Goal: Task Accomplishment & Management: Complete application form

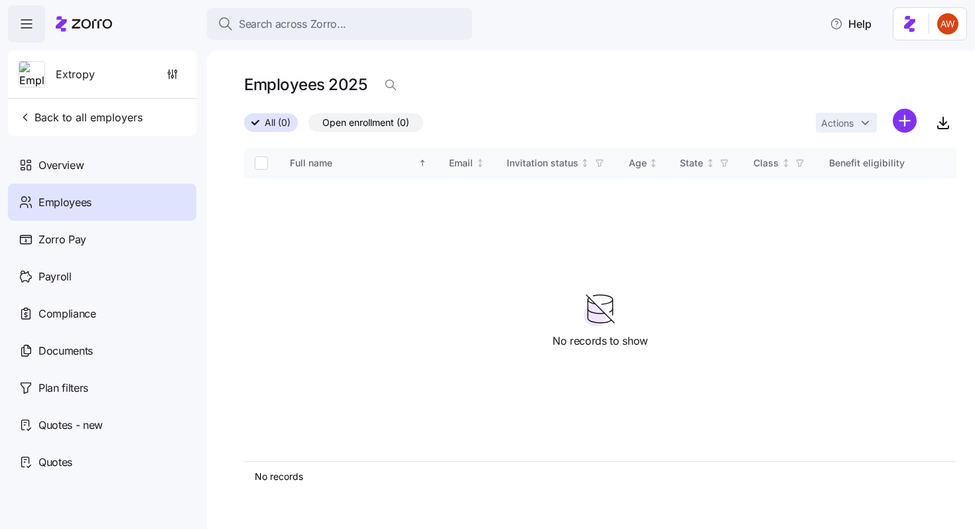
click at [265, 21] on span "Search across Zorro..." at bounding box center [292, 24] width 107 height 17
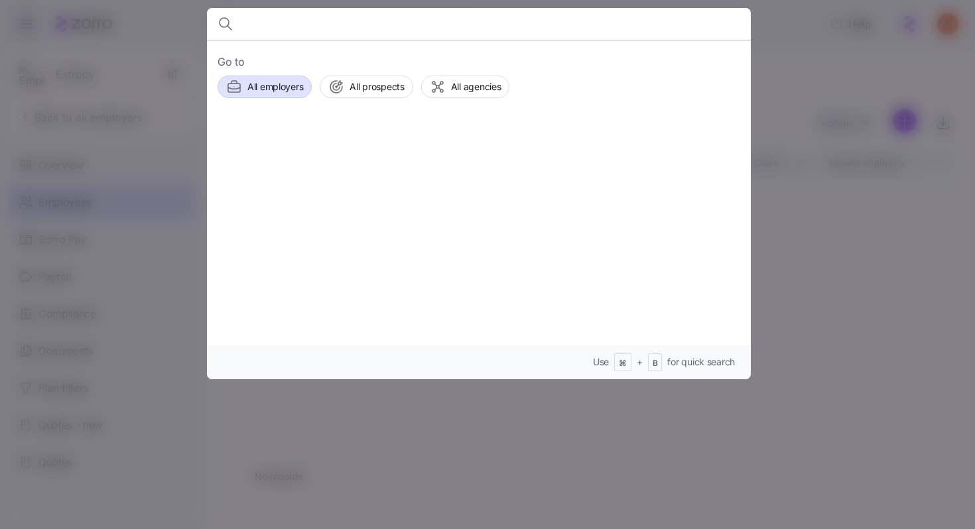
click at [282, 86] on span "All employers" at bounding box center [275, 86] width 56 height 13
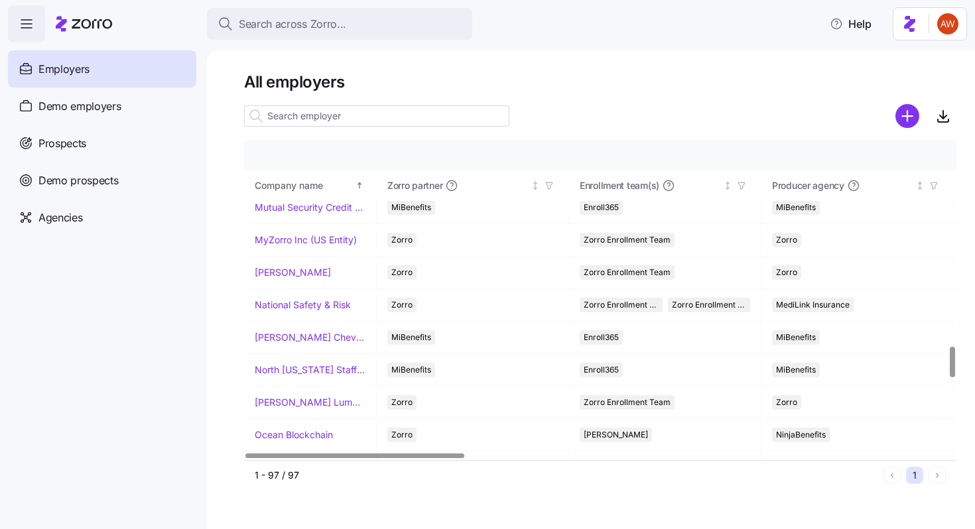
scroll to position [2106, 0]
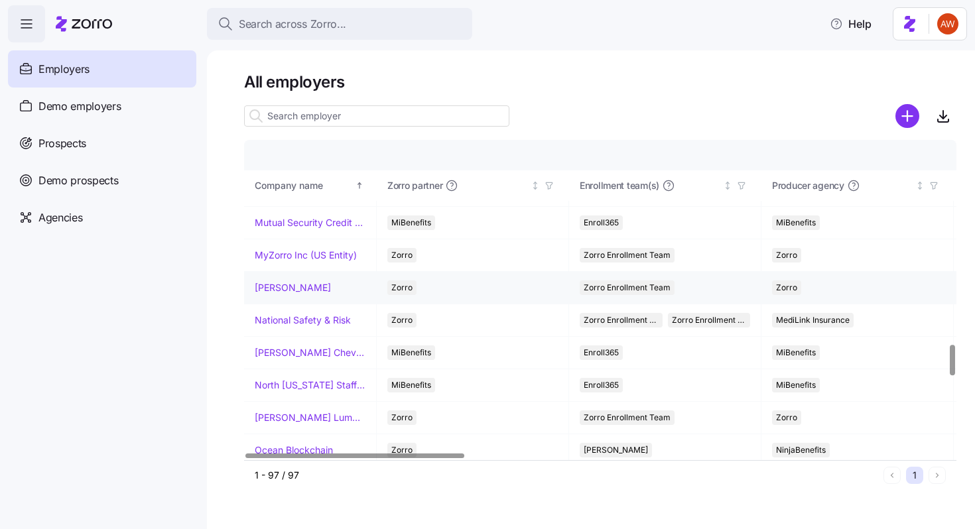
click at [306, 294] on td "[PERSON_NAME]" at bounding box center [310, 288] width 133 height 32
click at [308, 288] on link "[PERSON_NAME]" at bounding box center [293, 287] width 76 height 13
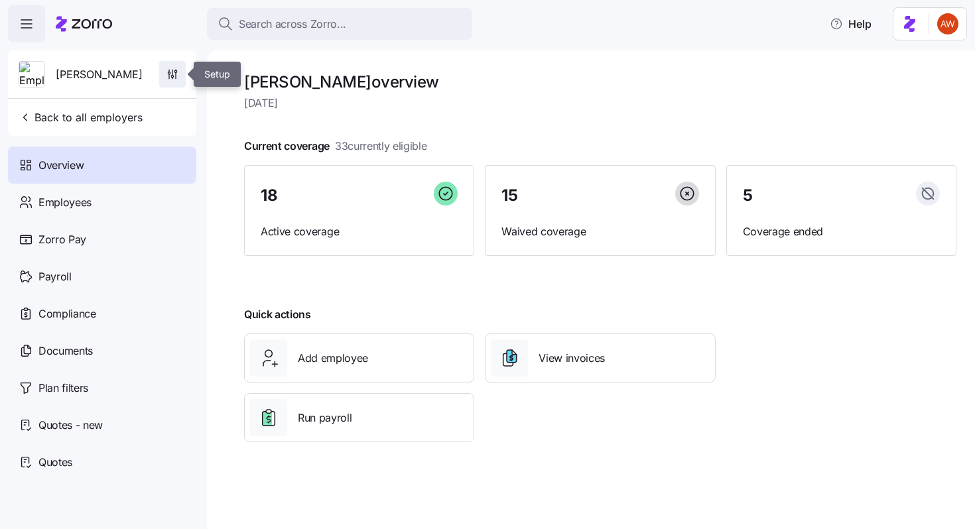
click at [171, 69] on icon "button" at bounding box center [172, 74] width 13 height 13
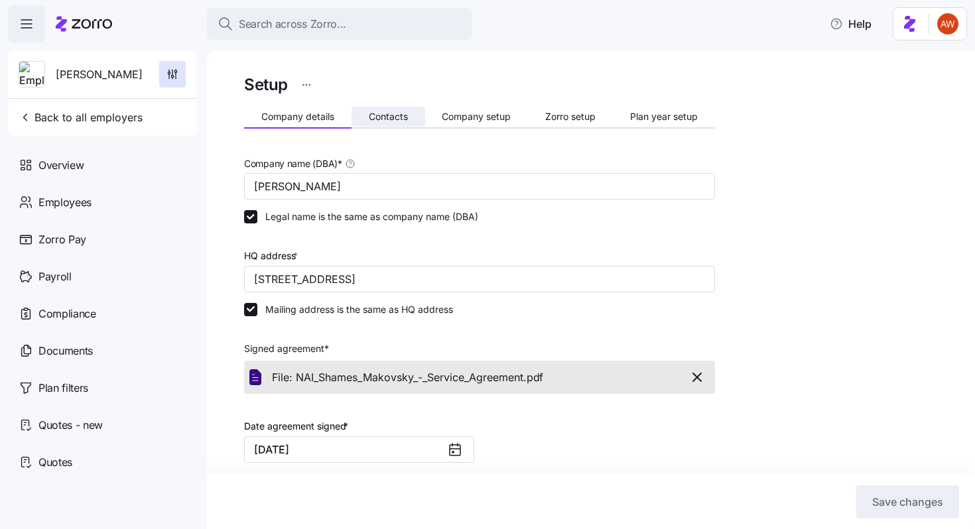
click at [385, 113] on span "Contacts" at bounding box center [388, 116] width 39 height 9
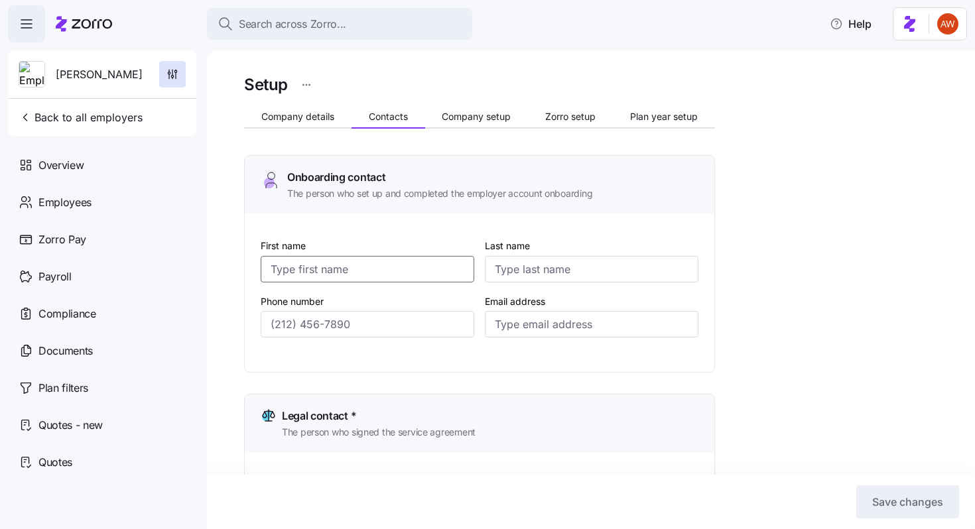
click at [346, 270] on input "First name" at bounding box center [368, 269] width 214 height 27
type input "Lily"
click at [509, 319] on input "Email address" at bounding box center [592, 324] width 214 height 27
paste input "[EMAIL_ADDRESS][DOMAIN_NAME] [PERSON_NAME]"
type input "[EMAIL_ADDRESS][DOMAIN_NAME]"
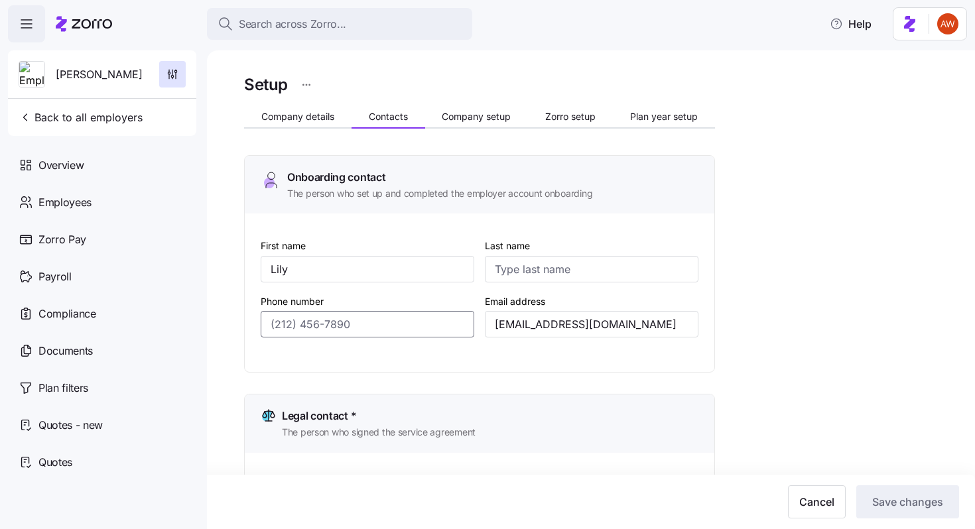
click at [372, 324] on input "Phone number" at bounding box center [368, 324] width 214 height 27
drag, startPoint x: 372, startPoint y: 324, endPoint x: 284, endPoint y: 323, distance: 88.2
click at [284, 323] on input "Phone number" at bounding box center [368, 324] width 214 height 27
click at [503, 277] on input "Last name" at bounding box center [592, 269] width 214 height 27
drag, startPoint x: 501, startPoint y: 324, endPoint x: 545, endPoint y: 326, distance: 43.8
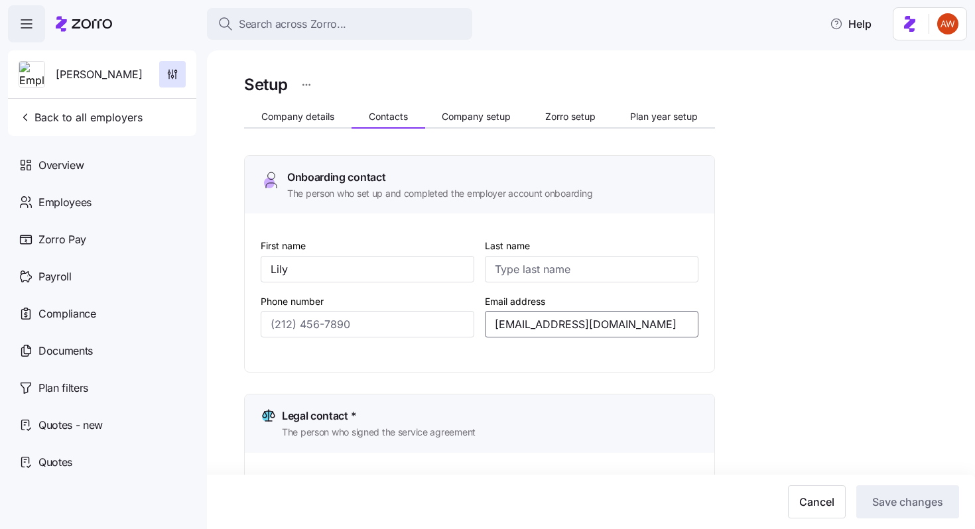
click at [545, 326] on input "[EMAIL_ADDRESS][DOMAIN_NAME]" at bounding box center [592, 324] width 214 height 27
click at [565, 271] on input "Last name" at bounding box center [592, 269] width 214 height 27
paste input "Westpha"
type input "[PERSON_NAME]"
click at [375, 331] on input "Phone number" at bounding box center [368, 324] width 214 height 27
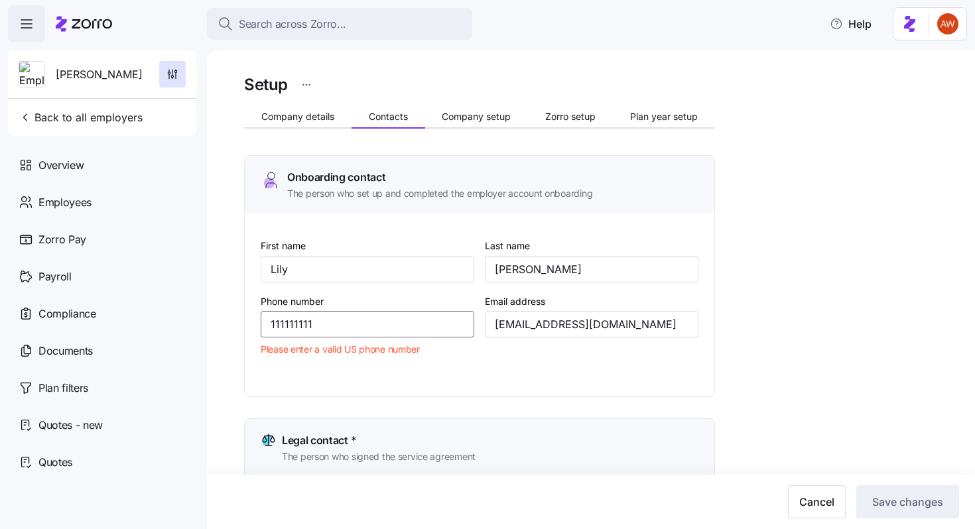
click at [284, 325] on input "111111111" at bounding box center [368, 324] width 214 height 27
click at [298, 326] on input "111111111" at bounding box center [368, 324] width 214 height 27
click at [312, 324] on input "111111111" at bounding box center [368, 324] width 214 height 27
type input "1111111111"
click at [526, 268] on input "[PERSON_NAME]" at bounding box center [592, 269] width 214 height 27
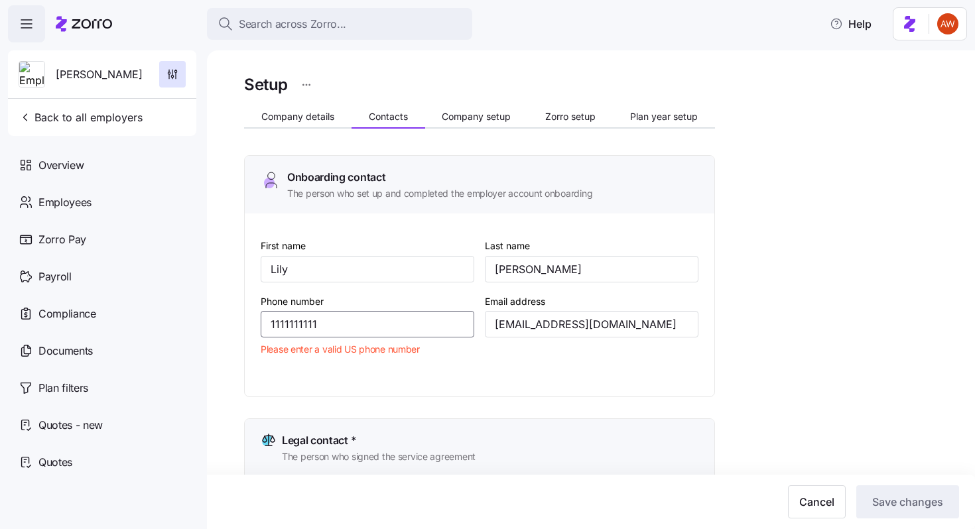
drag, startPoint x: 322, startPoint y: 326, endPoint x: 224, endPoint y: 321, distance: 98.3
click at [225, 321] on div "Setup Company details Contacts Company setup Zorro setup Plan year setup Onboar…" at bounding box center [591, 289] width 768 height 479
click at [306, 330] on input "1111111111" at bounding box center [368, 324] width 214 height 27
drag, startPoint x: 330, startPoint y: 328, endPoint x: 236, endPoint y: 329, distance: 94.2
click at [236, 329] on div "Setup Company details Contacts Company setup Zorro setup Plan year setup Onboar…" at bounding box center [591, 289] width 768 height 479
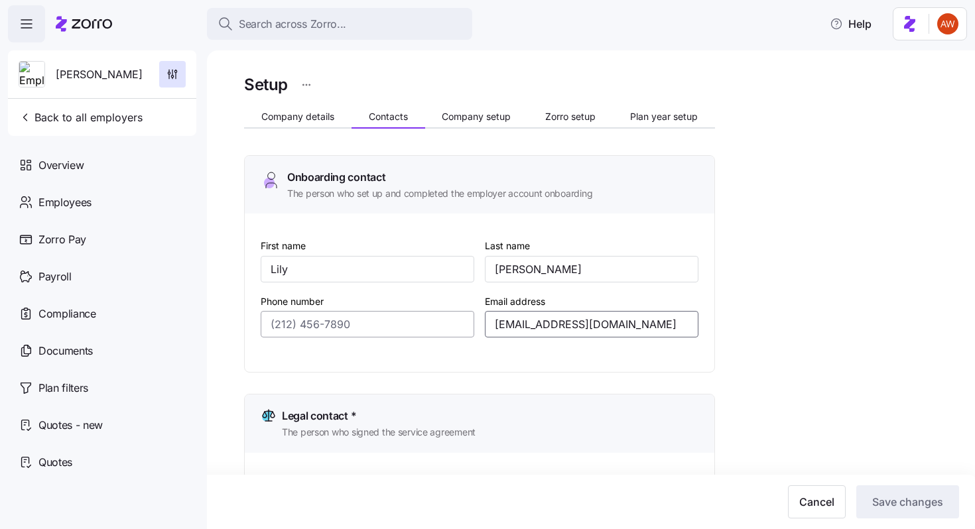
drag, startPoint x: 676, startPoint y: 326, endPoint x: 472, endPoint y: 323, distance: 204.3
click at [472, 323] on div "First name [PERSON_NAME] Last name [PERSON_NAME] Phone number Email address [EM…" at bounding box center [479, 298] width 448 height 132
click at [360, 325] on input "Phone number" at bounding box center [368, 324] width 214 height 27
paste input "[PHONE_NUMBER]"
type input "[PHONE_NUMBER]"
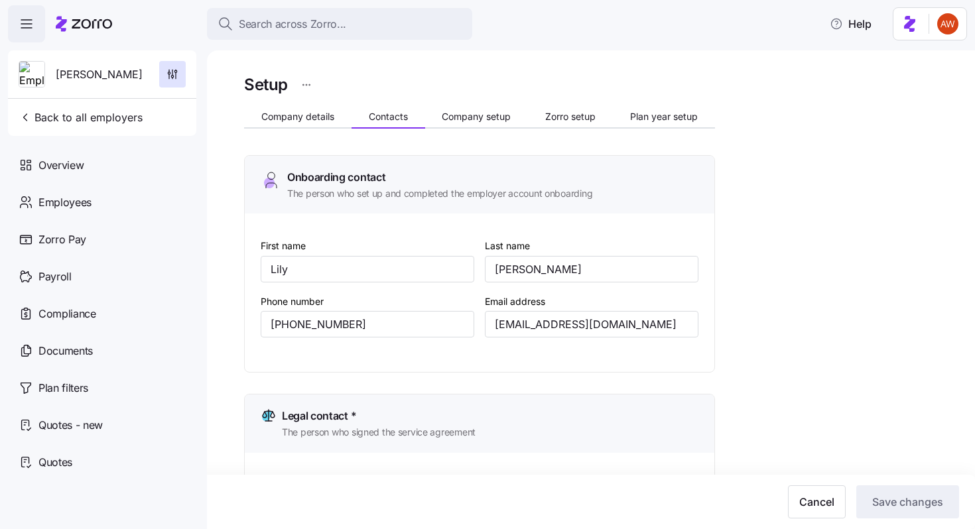
click at [614, 342] on div "Email address [EMAIL_ADDRESS][DOMAIN_NAME]" at bounding box center [591, 316] width 224 height 56
click at [612, 330] on input "[EMAIL_ADDRESS][DOMAIN_NAME]" at bounding box center [592, 324] width 214 height 27
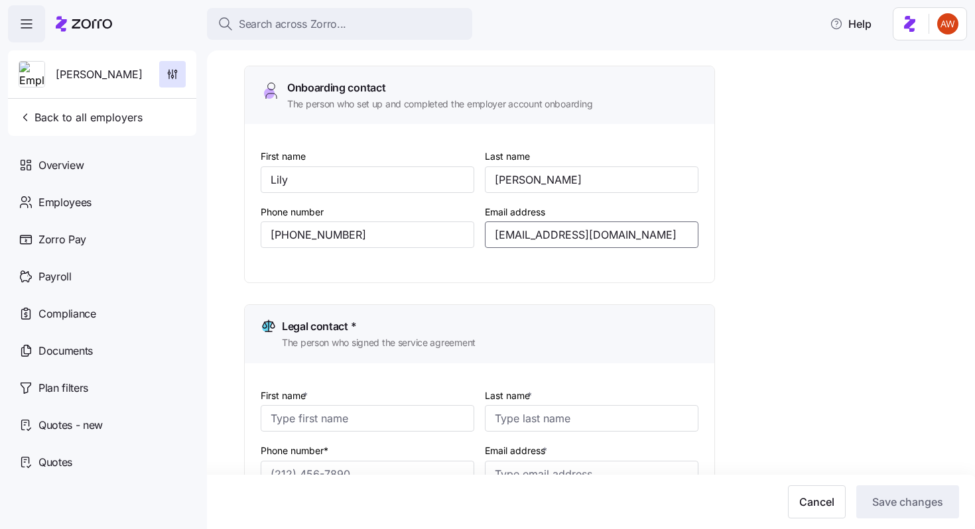
scroll to position [159, 0]
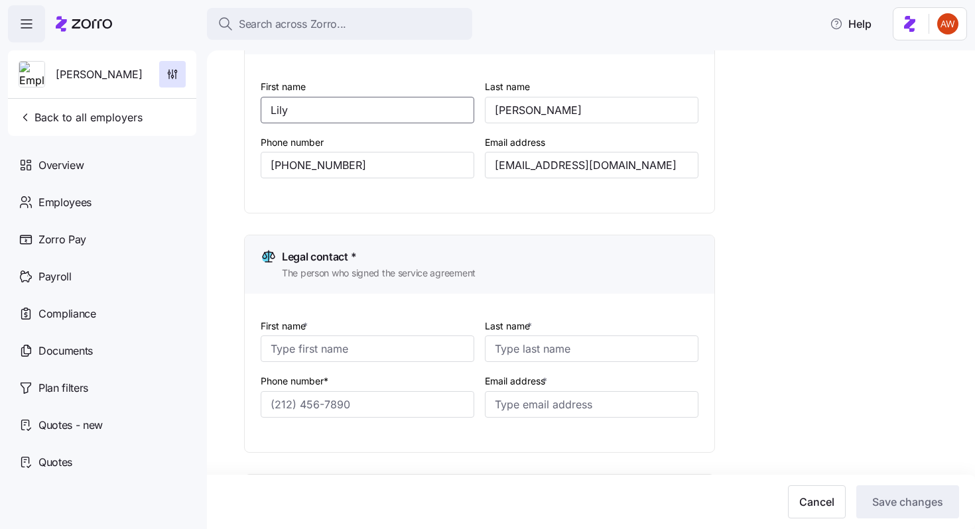
drag, startPoint x: 304, startPoint y: 106, endPoint x: 235, endPoint y: 102, distance: 69.1
click at [235, 102] on div "Setup Company details Contacts Company setup Zorro setup Plan year setup Onboar…" at bounding box center [591, 289] width 768 height 479
click at [277, 353] on input "First name *" at bounding box center [368, 349] width 214 height 27
paste input "Lily"
type input "Lily"
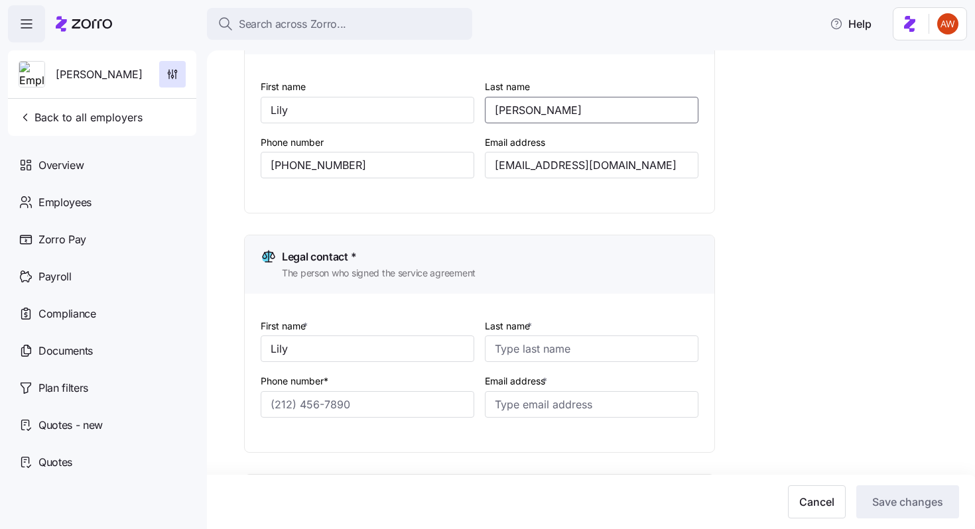
click at [514, 111] on input "[PERSON_NAME]" at bounding box center [592, 110] width 214 height 27
click at [548, 361] on input "Last name *" at bounding box center [592, 349] width 214 height 27
paste input "[PERSON_NAME]"
type input "[PERSON_NAME]"
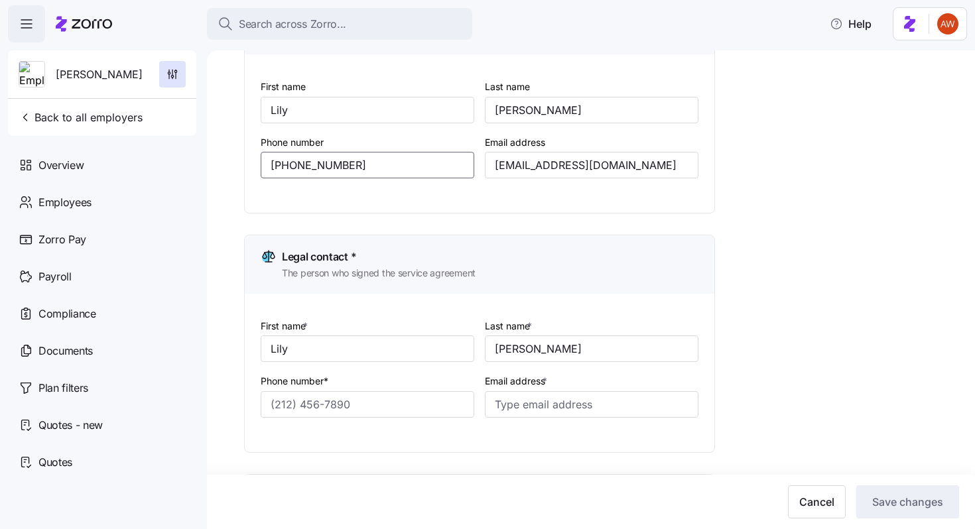
drag, startPoint x: 380, startPoint y: 164, endPoint x: 228, endPoint y: 158, distance: 152.0
click at [228, 158] on div "Setup Company details Contacts Company setup Zorro setup Plan year setup Onboar…" at bounding box center [591, 289] width 768 height 479
click at [296, 409] on input "Phone number*" at bounding box center [368, 404] width 214 height 27
paste input "[PHONE_NUMBER]"
type input "[PHONE_NUMBER]"
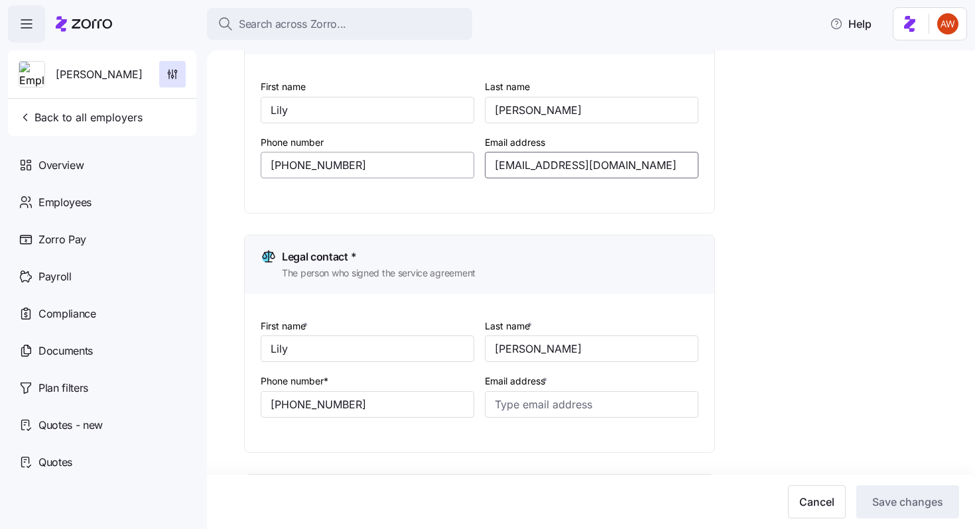
drag, startPoint x: 676, startPoint y: 166, endPoint x: 438, endPoint y: 162, distance: 238.1
click at [438, 162] on div "First name [PERSON_NAME] Last name [PERSON_NAME] Phone number [PHONE_NUMBER] Em…" at bounding box center [479, 139] width 448 height 132
paste input "[PHONE_NUMBER]"
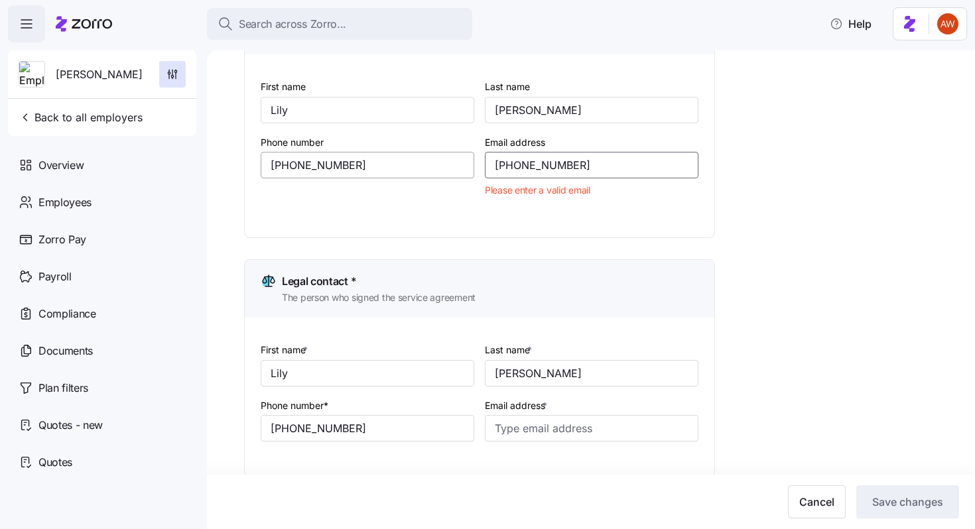
type input "[EMAIL_ADDRESS][DOMAIN_NAME]"
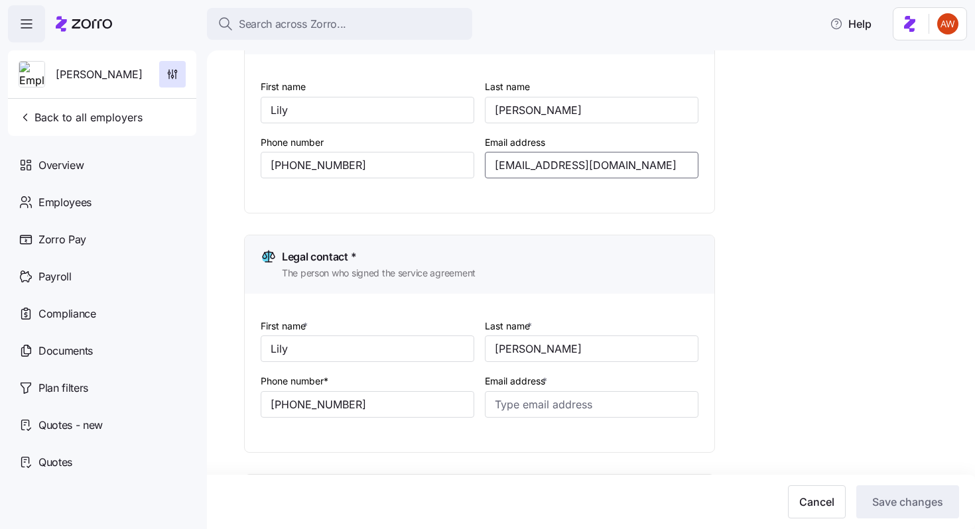
click at [564, 176] on input "[EMAIL_ADDRESS][DOMAIN_NAME]" at bounding box center [592, 165] width 214 height 27
drag, startPoint x: 493, startPoint y: 164, endPoint x: 715, endPoint y: 160, distance: 222.2
click at [715, 160] on div "Setup Company details Contacts Company setup Zorro setup Plan year setup Onboar…" at bounding box center [600, 485] width 712 height 1147
click at [546, 412] on input "Email address *" at bounding box center [592, 404] width 214 height 27
paste input "[EMAIL_ADDRESS][DOMAIN_NAME]"
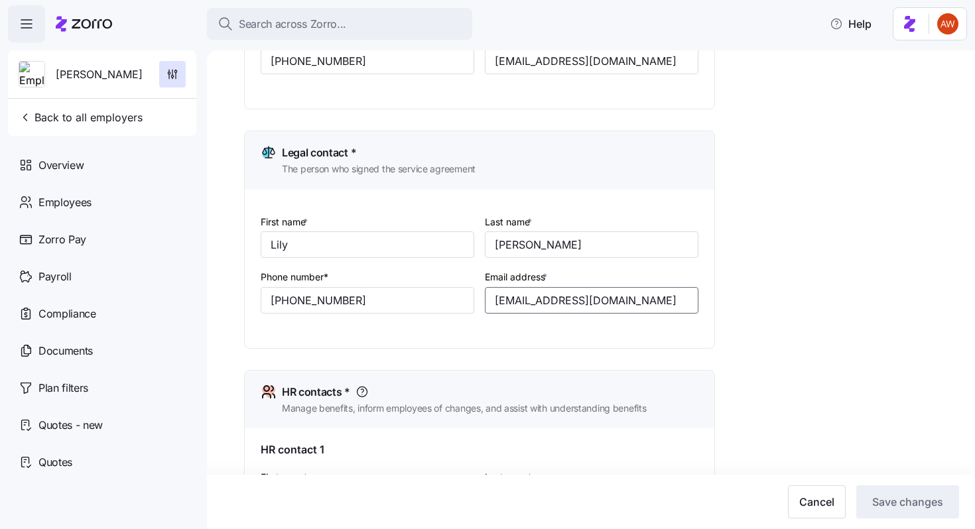
scroll to position [413, 0]
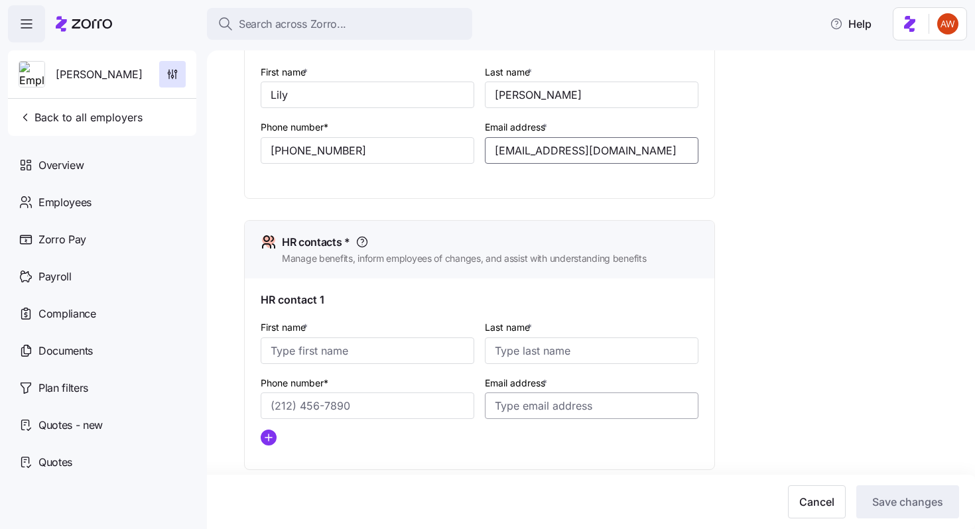
type input "[EMAIL_ADDRESS][DOMAIN_NAME]"
click at [547, 419] on input "Email address *" at bounding box center [592, 406] width 214 height 27
paste input "[EMAIL_ADDRESS][DOMAIN_NAME]"
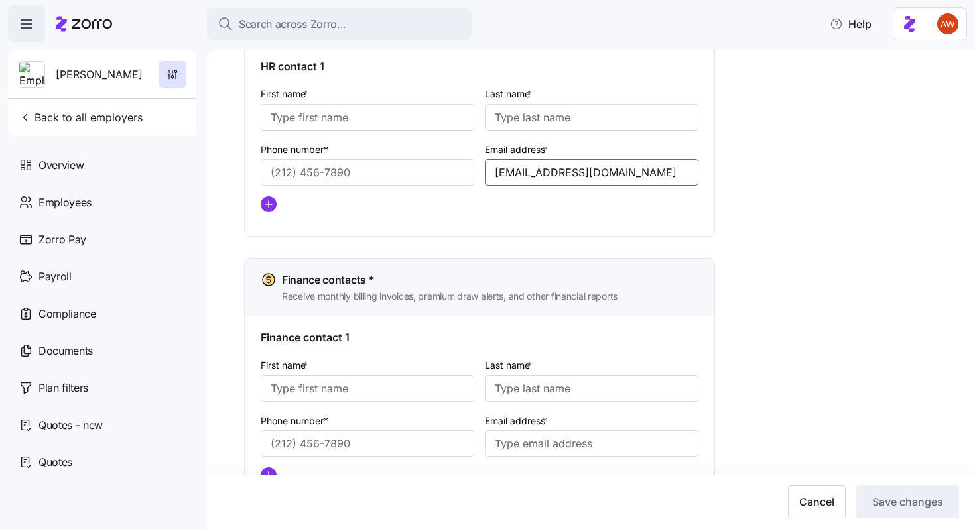
scroll to position [672, 0]
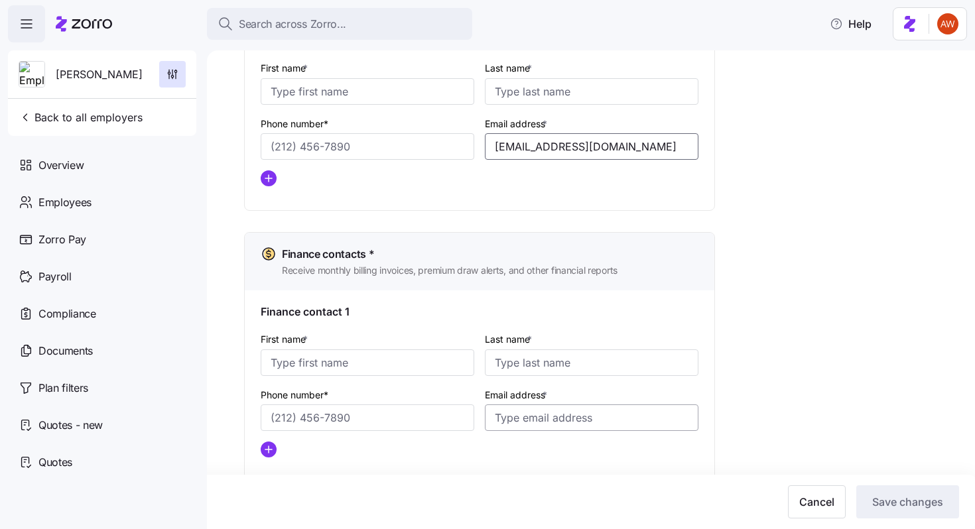
type input "[EMAIL_ADDRESS][DOMAIN_NAME]"
click at [516, 423] on input "Email address *" at bounding box center [592, 418] width 214 height 27
paste input "[EMAIL_ADDRESS][DOMAIN_NAME]"
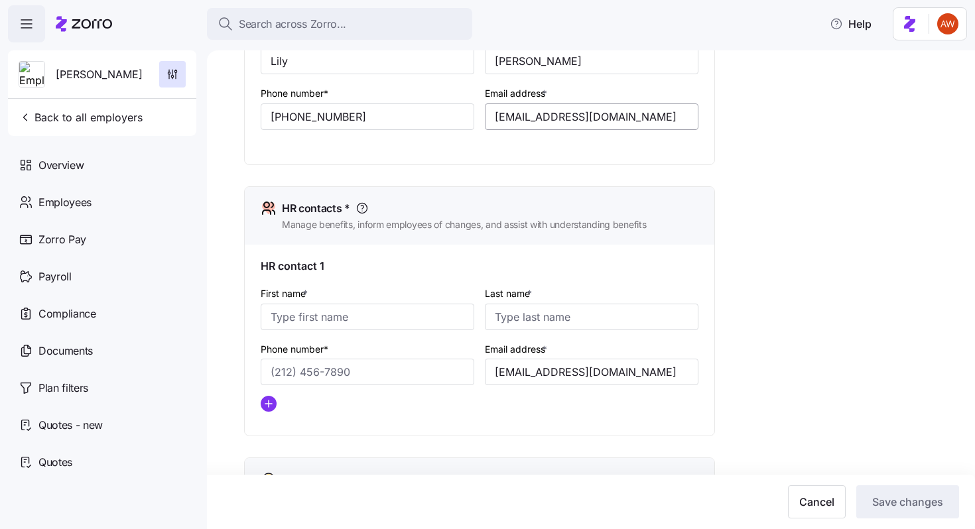
scroll to position [413, 0]
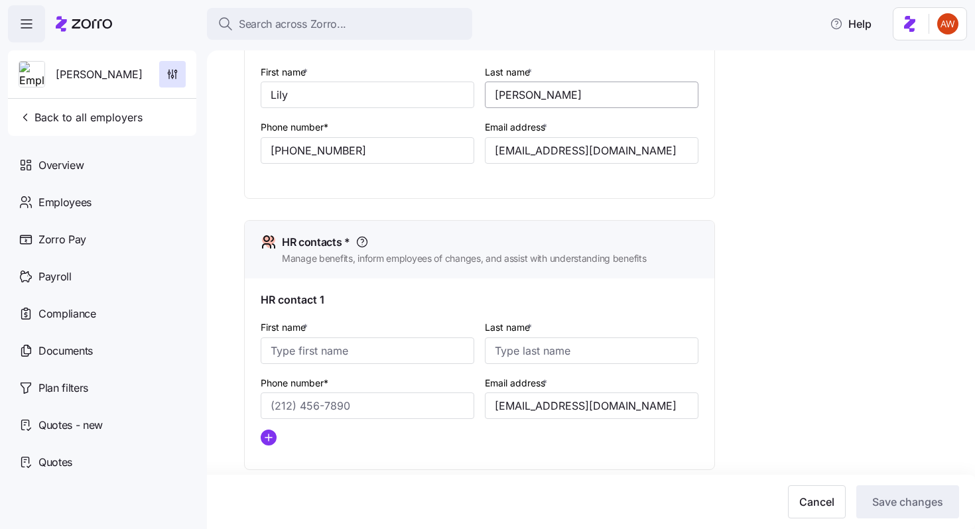
type input "[EMAIL_ADDRESS][DOMAIN_NAME]"
drag, startPoint x: 552, startPoint y: 98, endPoint x: 459, endPoint y: 97, distance: 93.5
click at [459, 97] on div "First name * [PERSON_NAME] Last name * [PERSON_NAME] Phone number* [PHONE_NUMBE…" at bounding box center [479, 124] width 448 height 132
click at [515, 350] on input "Last name *" at bounding box center [592, 351] width 214 height 27
paste input "[PERSON_NAME]"
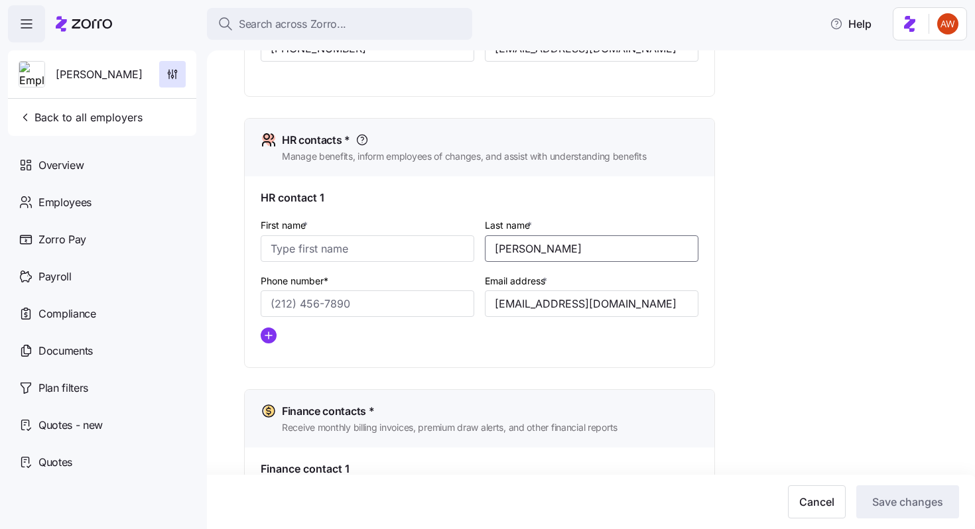
scroll to position [616, 0]
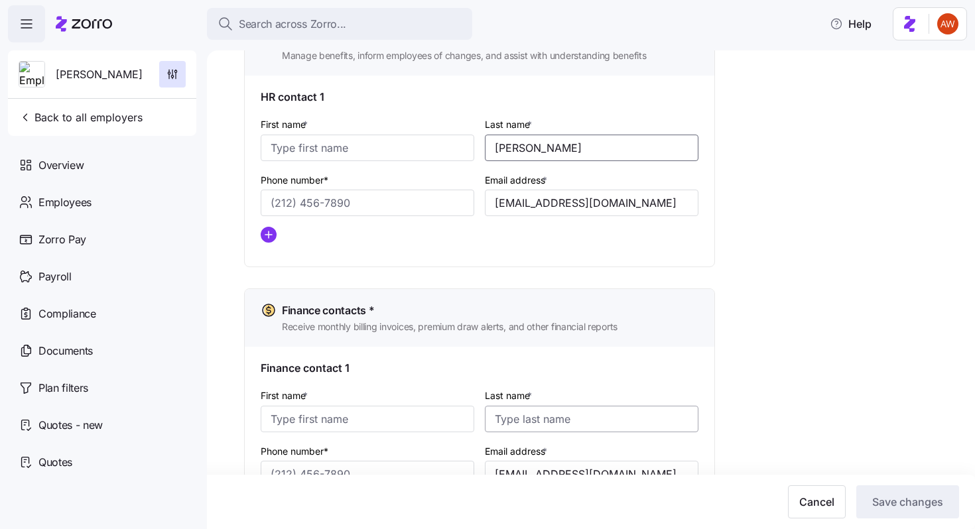
type input "[PERSON_NAME]"
click at [509, 416] on input "Last name *" at bounding box center [592, 419] width 214 height 27
paste input "[PERSON_NAME]"
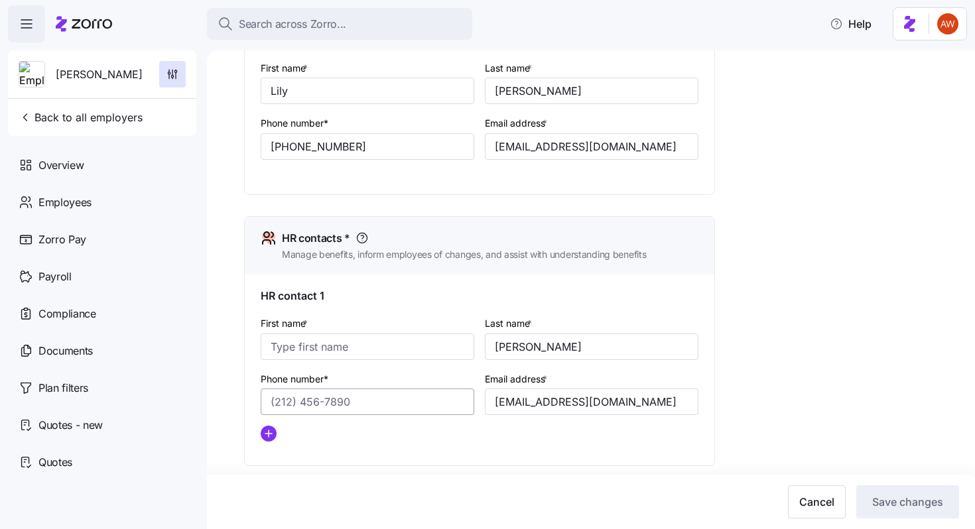
scroll to position [320, 0]
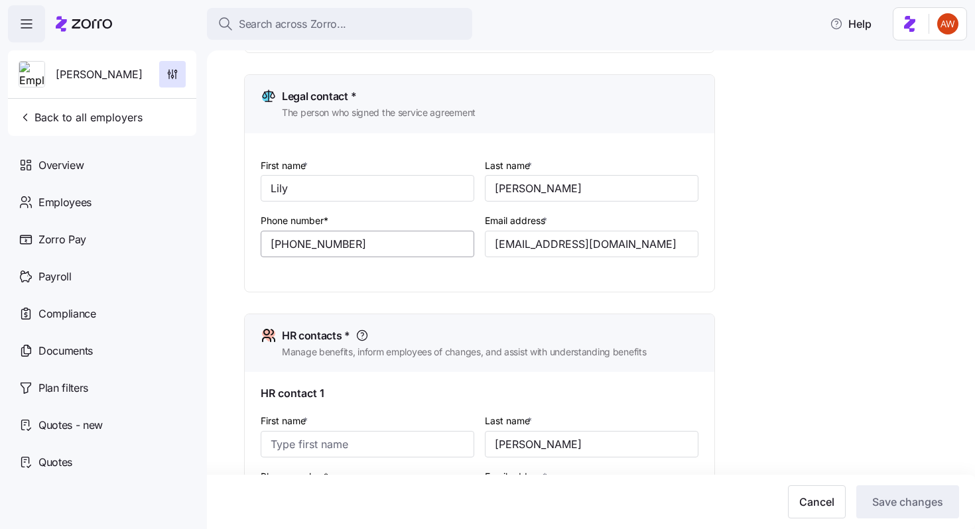
type input "[PERSON_NAME]"
drag, startPoint x: 373, startPoint y: 245, endPoint x: 245, endPoint y: 242, distance: 127.4
click at [247, 243] on div "First name * [PERSON_NAME] Last name * [PERSON_NAME] Phone number* [PHONE_NUMBE…" at bounding box center [480, 212] width 470 height 158
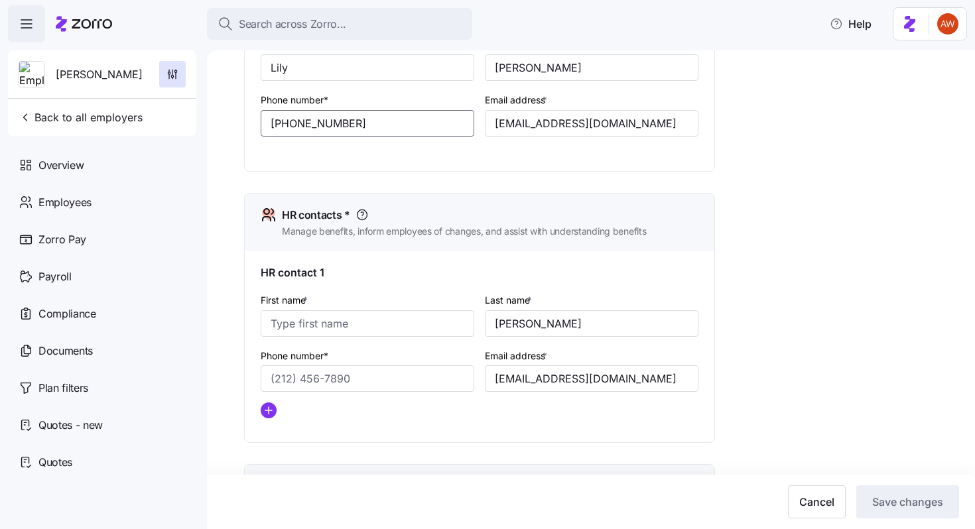
scroll to position [556, 0]
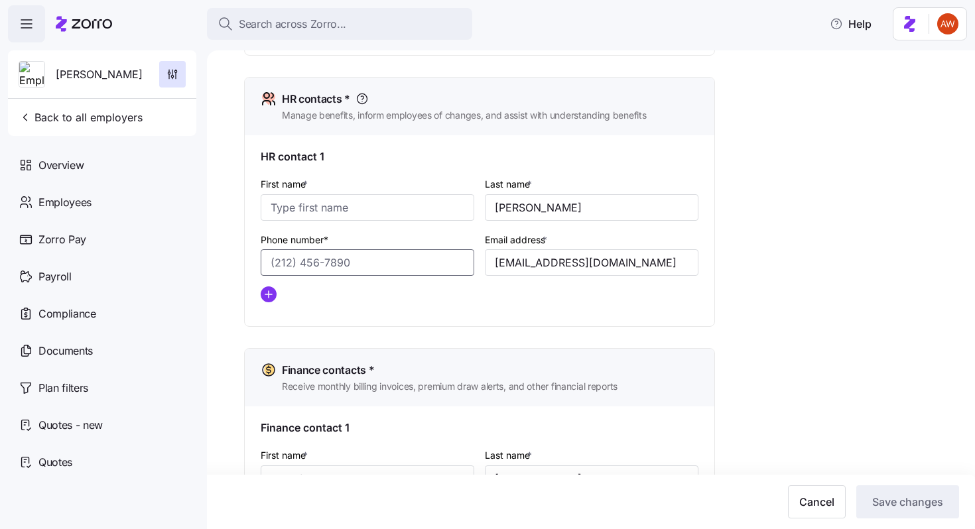
click at [312, 255] on input "Phone number*" at bounding box center [368, 262] width 214 height 27
paste input "[PHONE_NUMBER]"
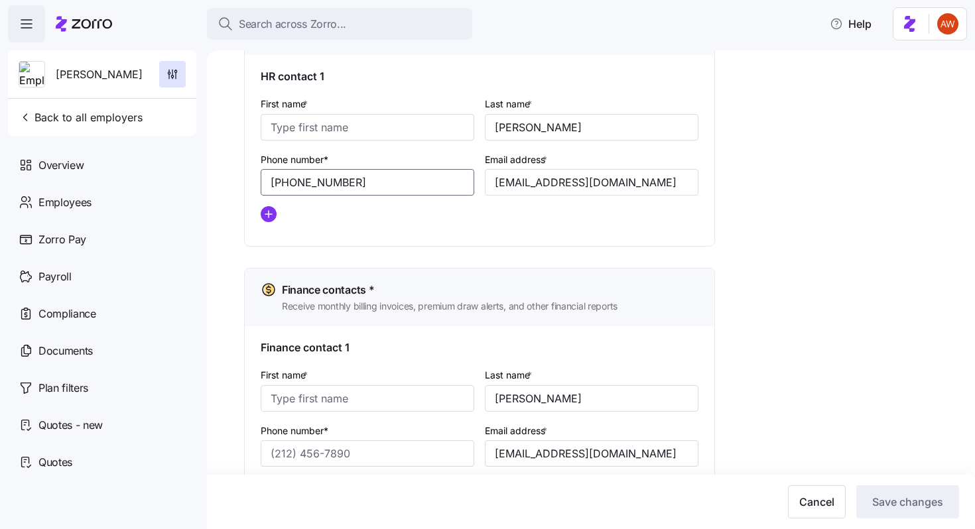
scroll to position [708, 0]
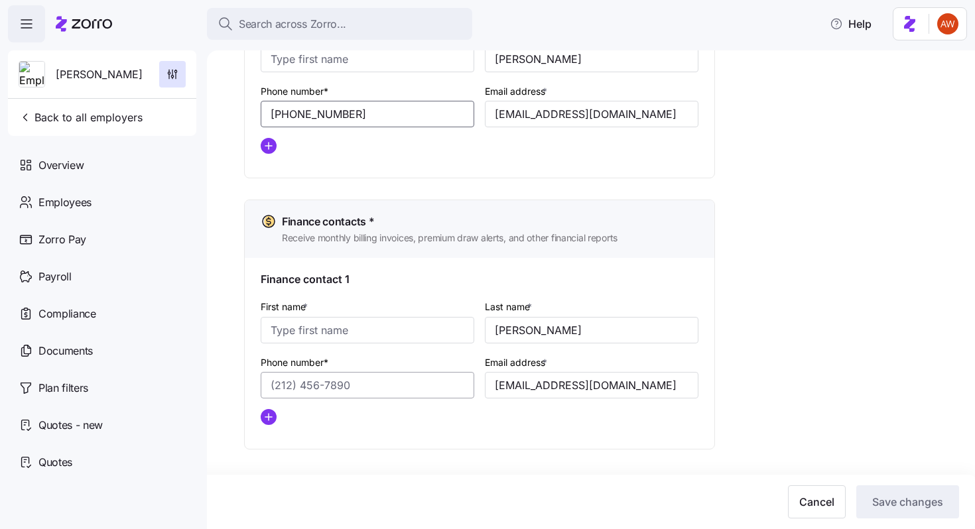
type input "[PHONE_NUMBER]"
click at [286, 383] on input "Phone number*" at bounding box center [368, 385] width 214 height 27
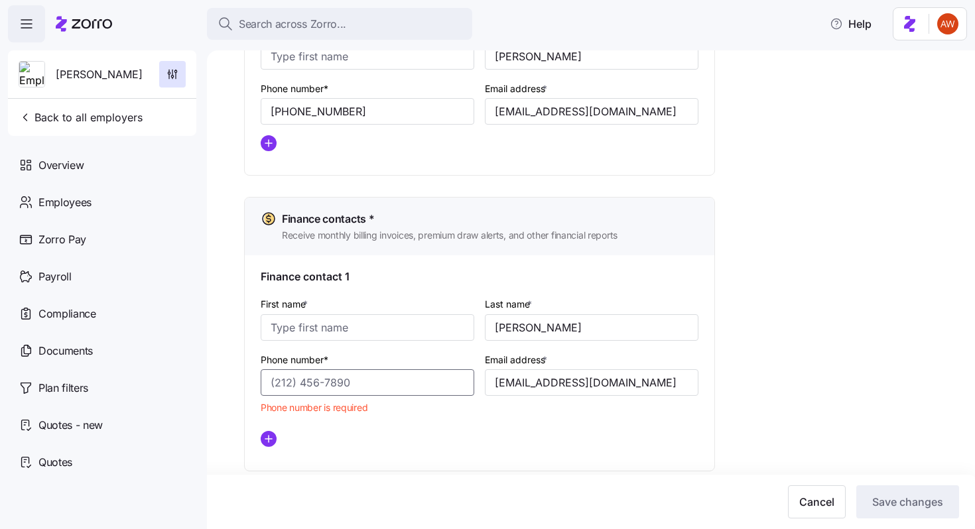
paste input "[PHONE_NUMBER]"
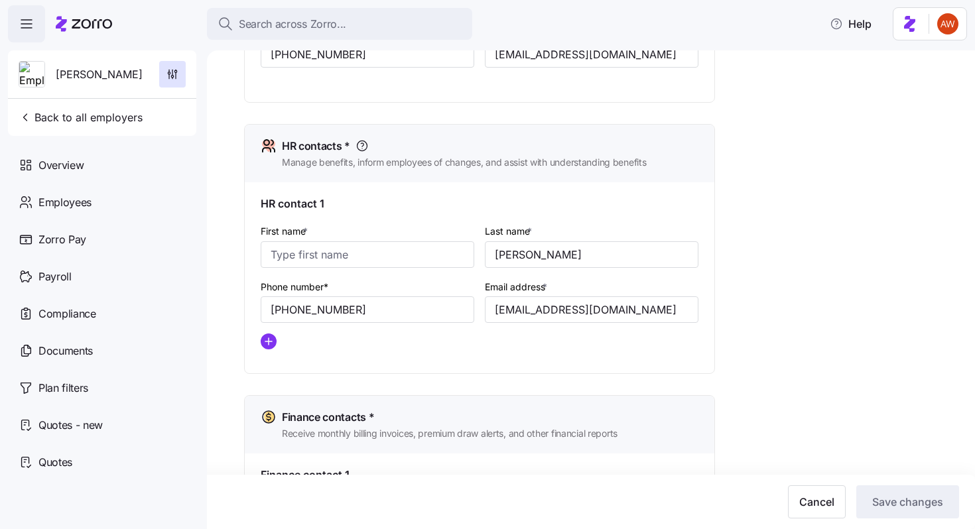
scroll to position [337, 0]
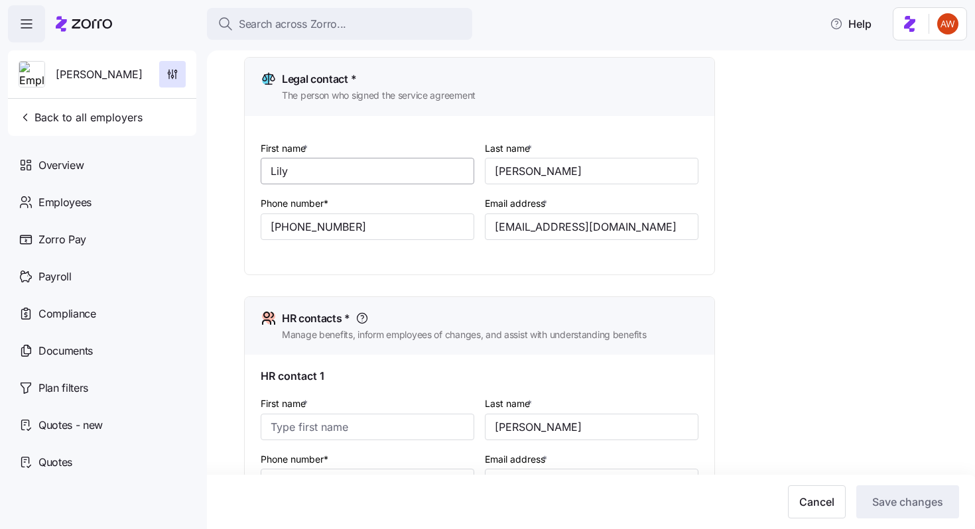
type input "[PHONE_NUMBER]"
drag, startPoint x: 326, startPoint y: 172, endPoint x: 231, endPoint y: 167, distance: 94.3
click at [231, 167] on div "Setup Company details Contacts Company setup Zorro setup Plan year setup Onboar…" at bounding box center [591, 289] width 768 height 479
click at [281, 422] on input "First name *" at bounding box center [368, 427] width 214 height 27
paste input "Lily"
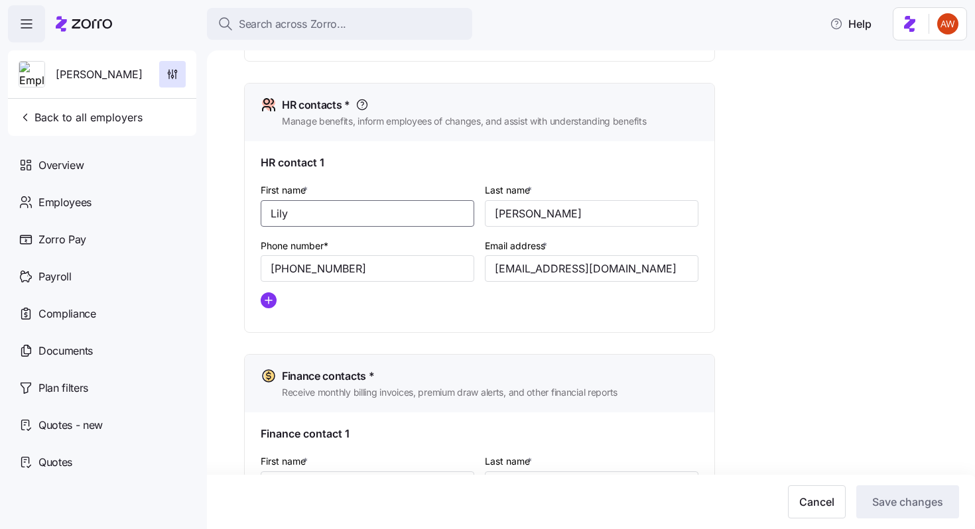
scroll to position [603, 0]
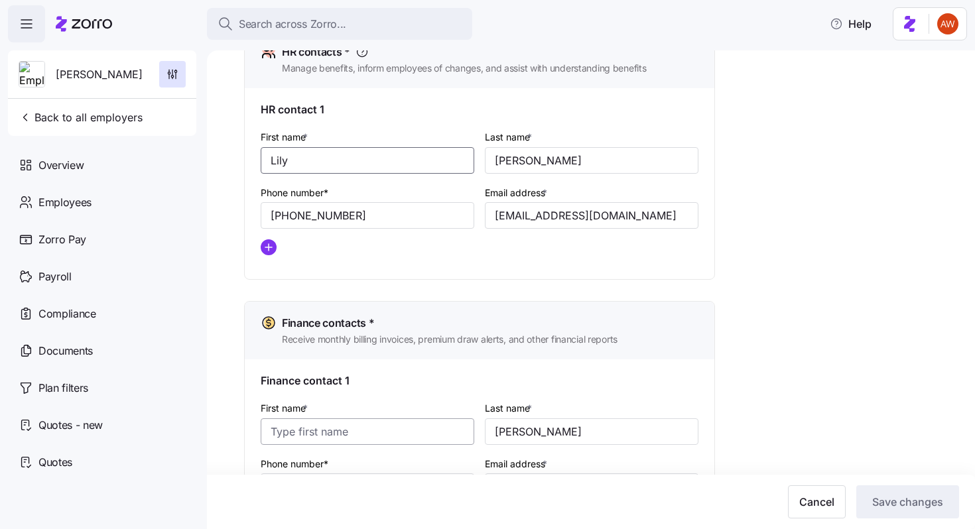
type input "Lily"
click at [294, 442] on input "First name *" at bounding box center [368, 431] width 214 height 27
paste input "Lily"
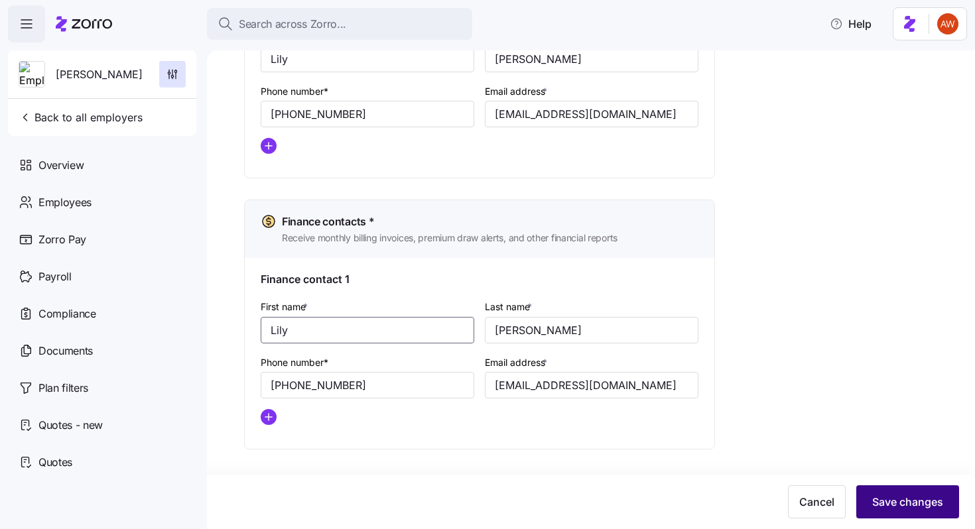
type input "Lily"
click at [894, 497] on span "Save changes" at bounding box center [907, 502] width 71 height 16
type input "[EMAIL_ADDRESS][DOMAIN_NAME]"
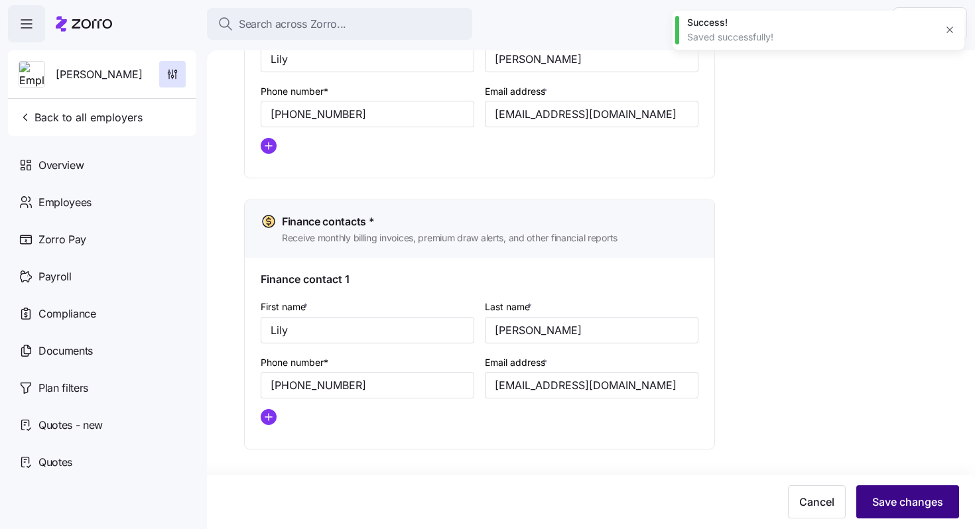
type input "[EMAIL_ADDRESS][DOMAIN_NAME]"
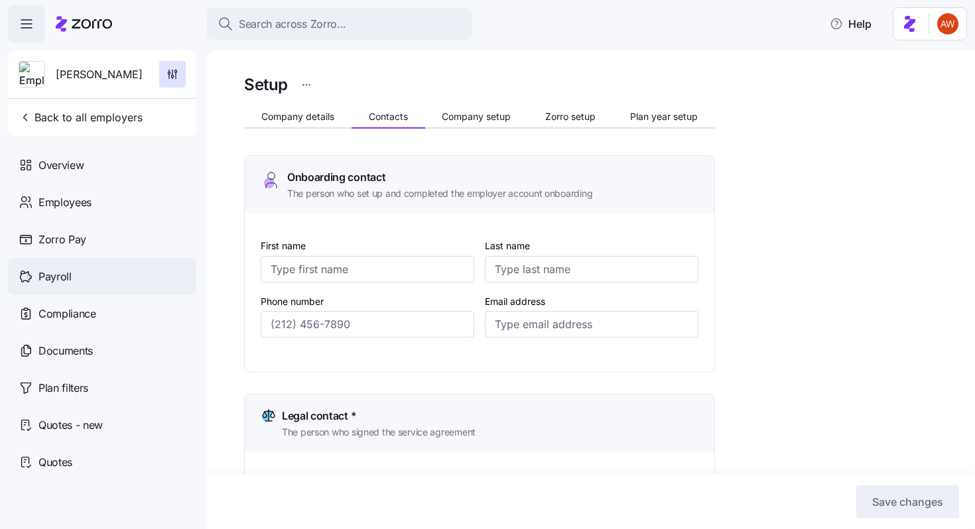
click at [42, 288] on div "Payroll" at bounding box center [102, 276] width 188 height 37
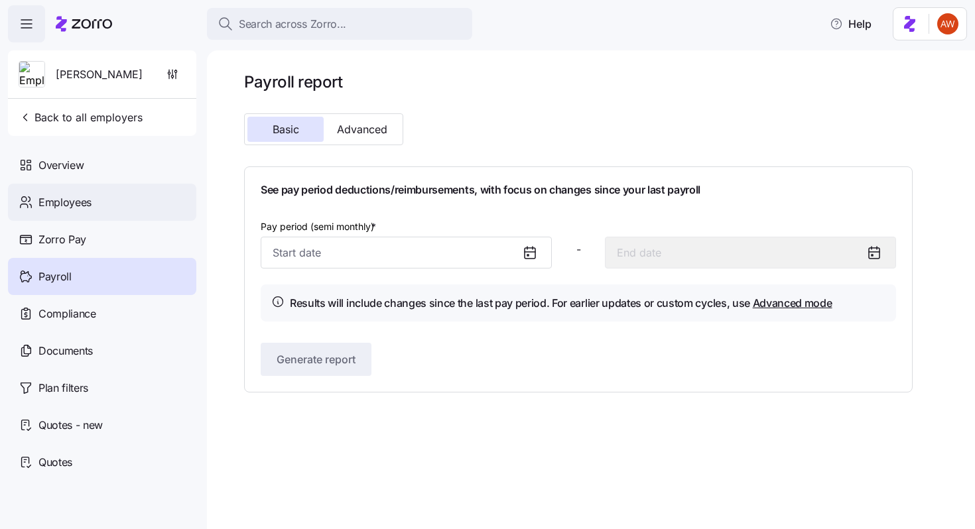
click at [97, 202] on div "Employees" at bounding box center [102, 202] width 188 height 37
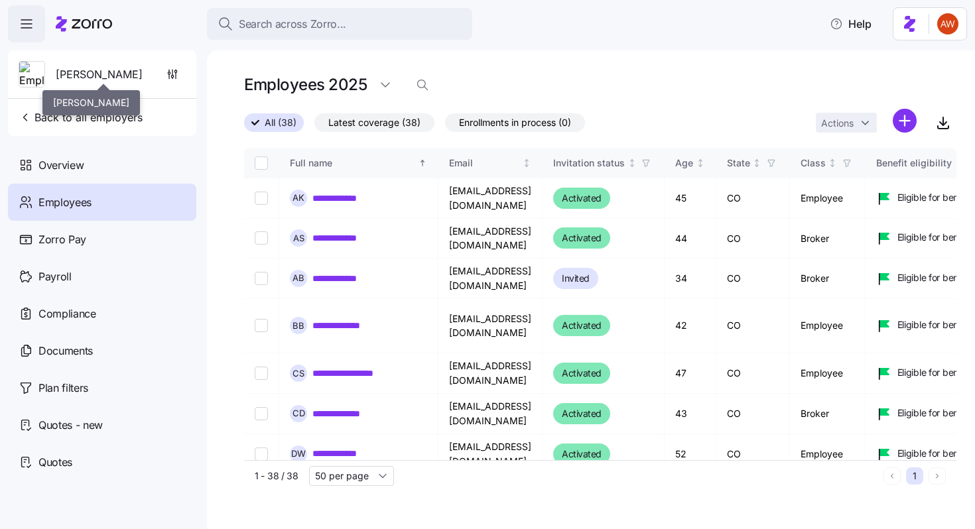
drag, startPoint x: 55, startPoint y: 72, endPoint x: 142, endPoint y: 79, distance: 87.1
click at [142, 79] on span "[PERSON_NAME]" at bounding box center [99, 74] width 87 height 17
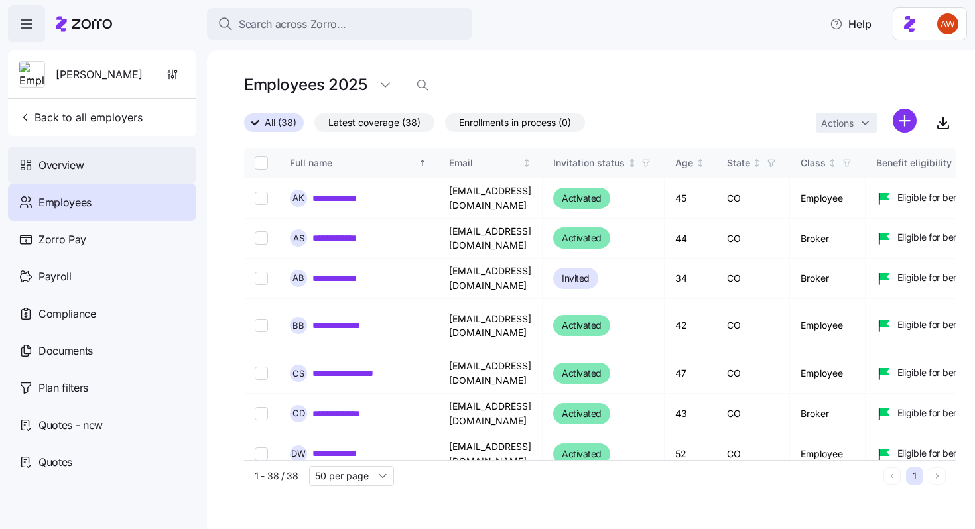
click at [60, 164] on span "Overview" at bounding box center [60, 165] width 45 height 17
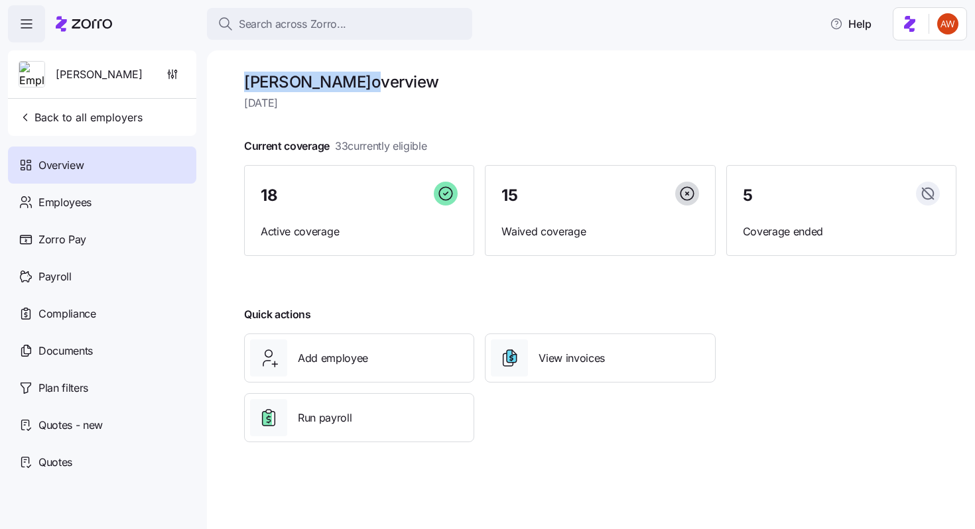
drag, startPoint x: 239, startPoint y: 74, endPoint x: 415, endPoint y: 78, distance: 175.8
click at [415, 78] on div "NAI Shames Makovsky overview Tuesday, October 7 Current coverage 33 currently e…" at bounding box center [591, 289] width 768 height 479
copy h1 "[PERSON_NAME]"
